Goal: Task Accomplishment & Management: Manage account settings

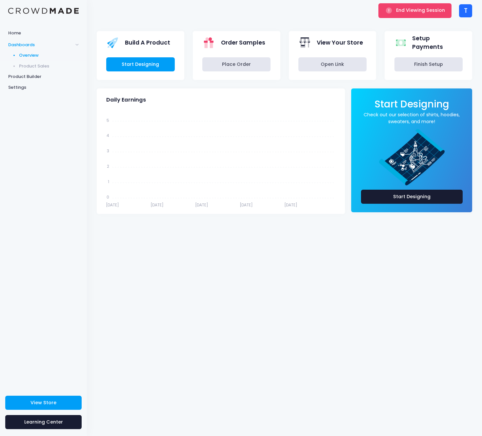
click at [464, 9] on div "T" at bounding box center [465, 10] width 13 height 13
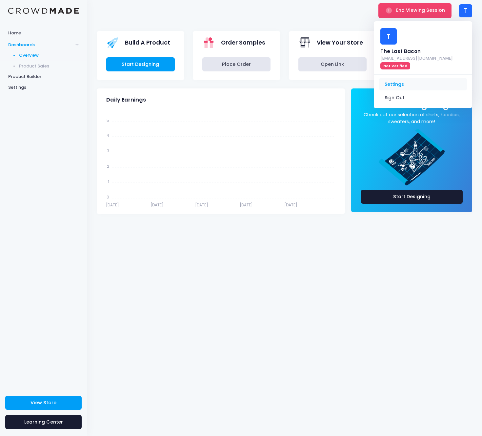
click at [419, 78] on link "Settings" at bounding box center [423, 84] width 88 height 12
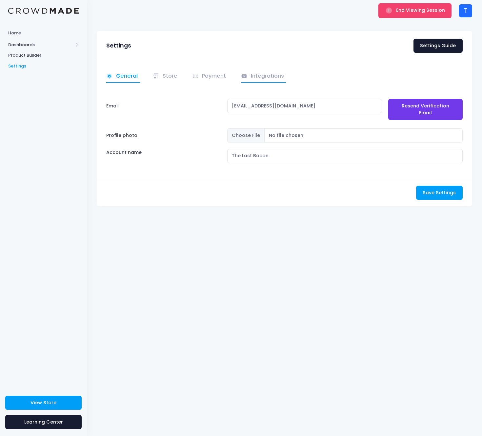
click at [252, 75] on link "Integrations" at bounding box center [263, 76] width 45 height 13
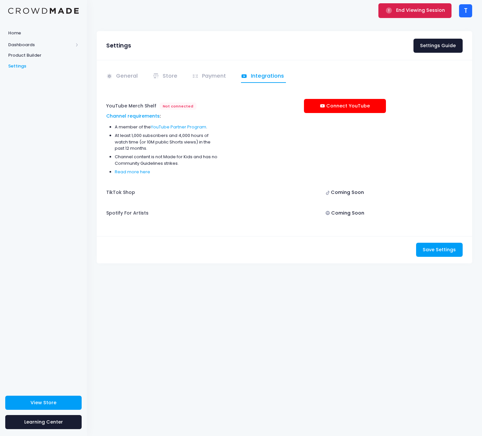
click at [417, 15] on button "End Viewing Session" at bounding box center [414, 10] width 73 height 14
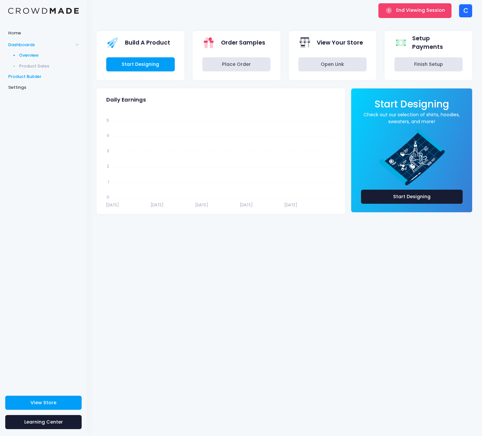
click at [31, 73] on span "Product Builder" at bounding box center [43, 76] width 70 height 7
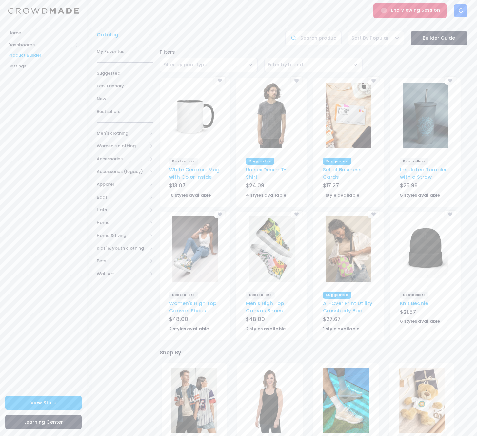
click at [391, 13] on button "End Viewing Session" at bounding box center [409, 10] width 73 height 14
